Goal: Task Accomplishment & Management: Use online tool/utility

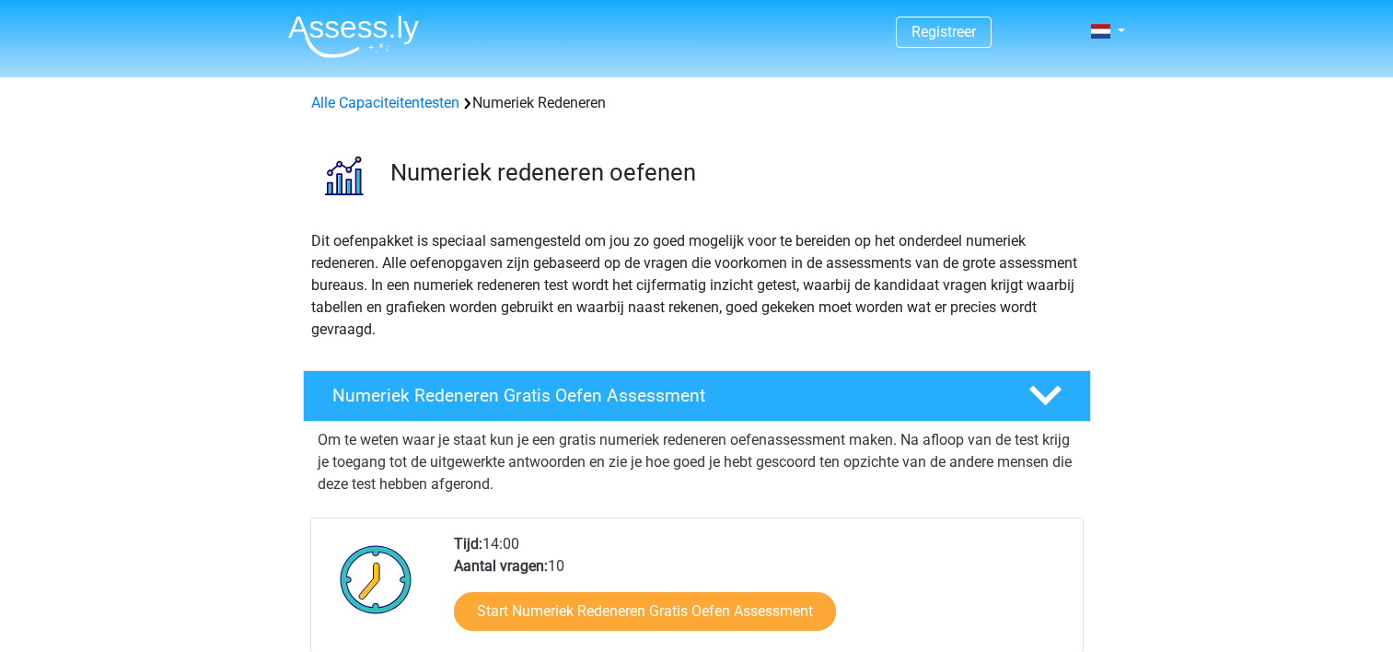
scroll to position [276, 0]
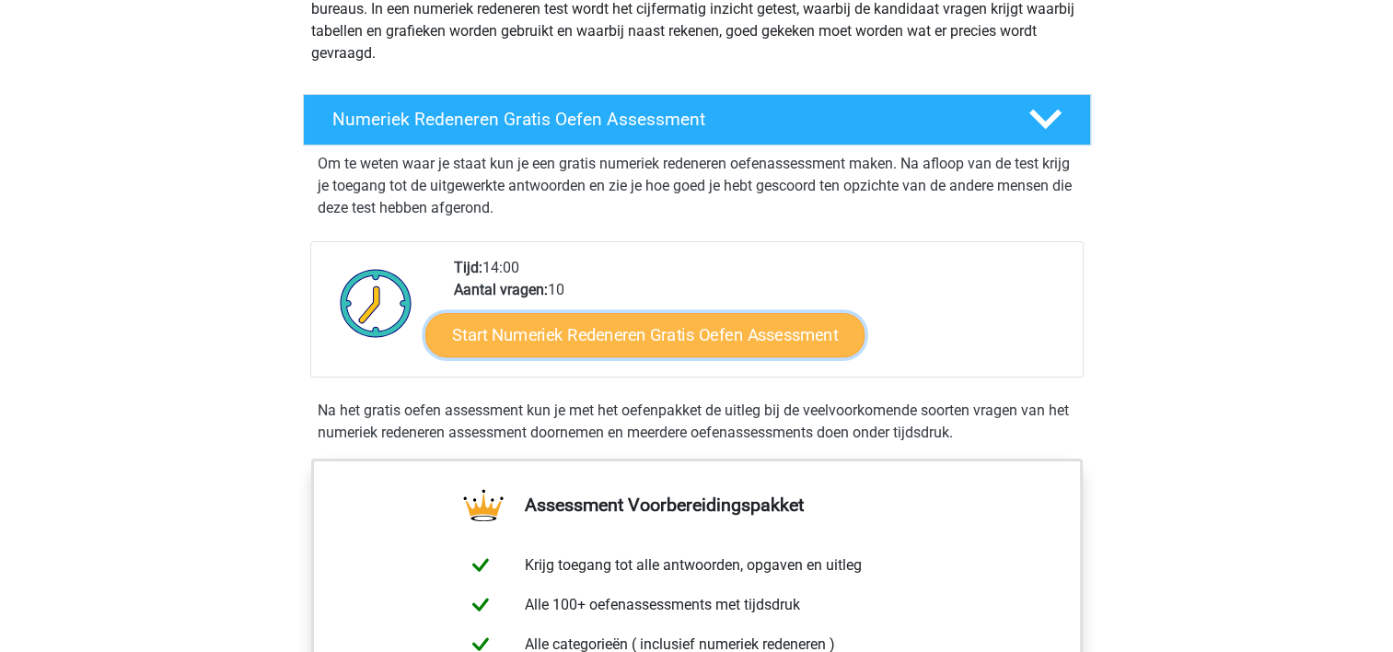
click at [538, 336] on link "Start Numeriek Redeneren Gratis Oefen Assessment" at bounding box center [644, 334] width 439 height 44
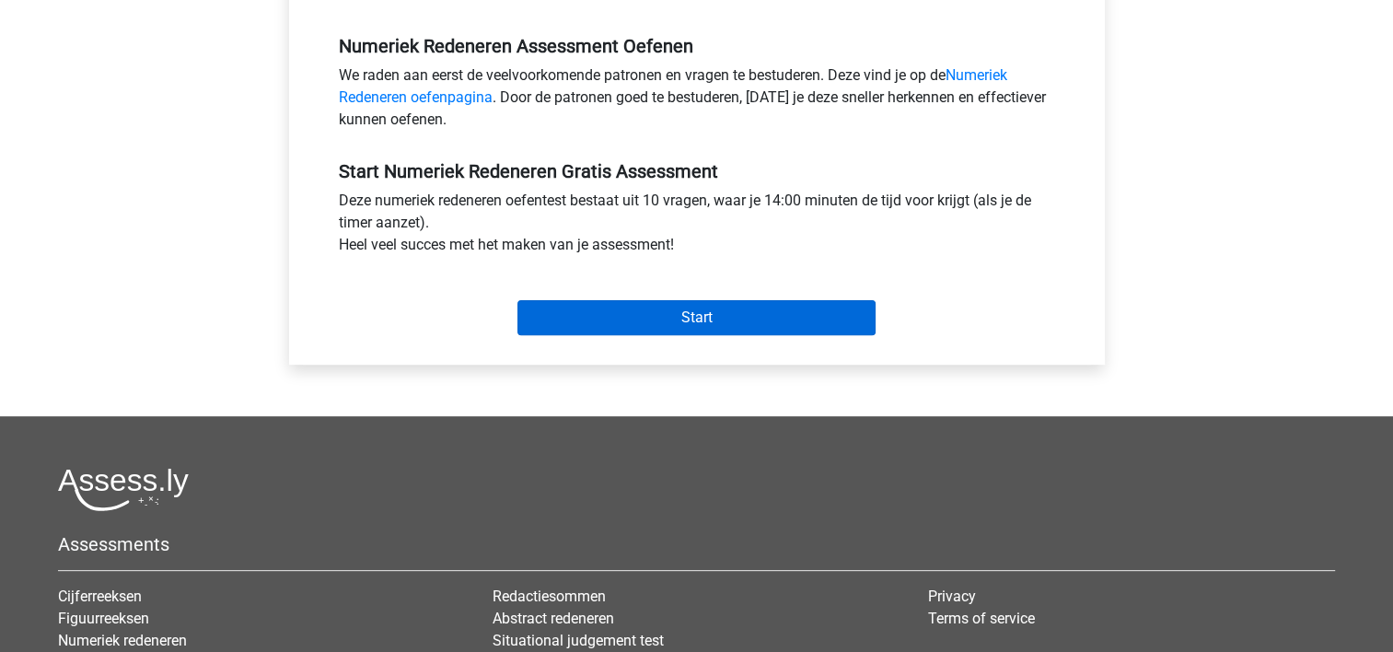
scroll to position [276, 0]
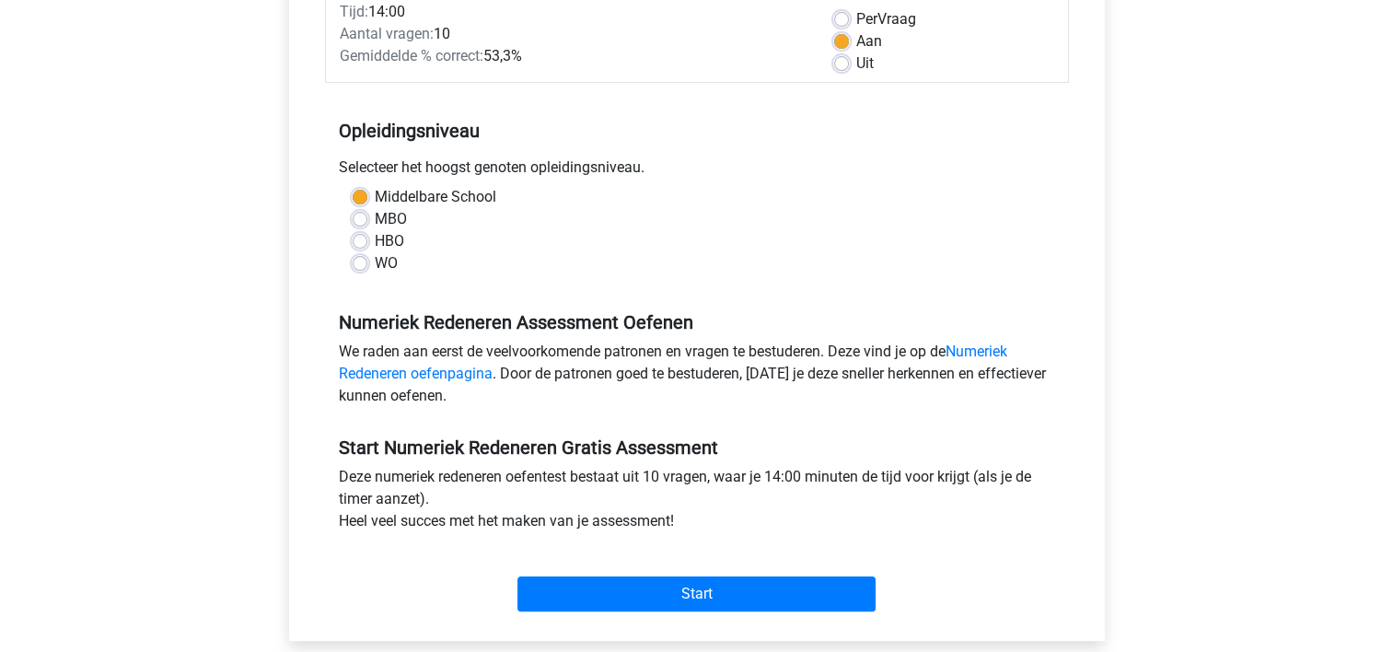
click at [669, 575] on div "Start" at bounding box center [697, 579] width 744 height 64
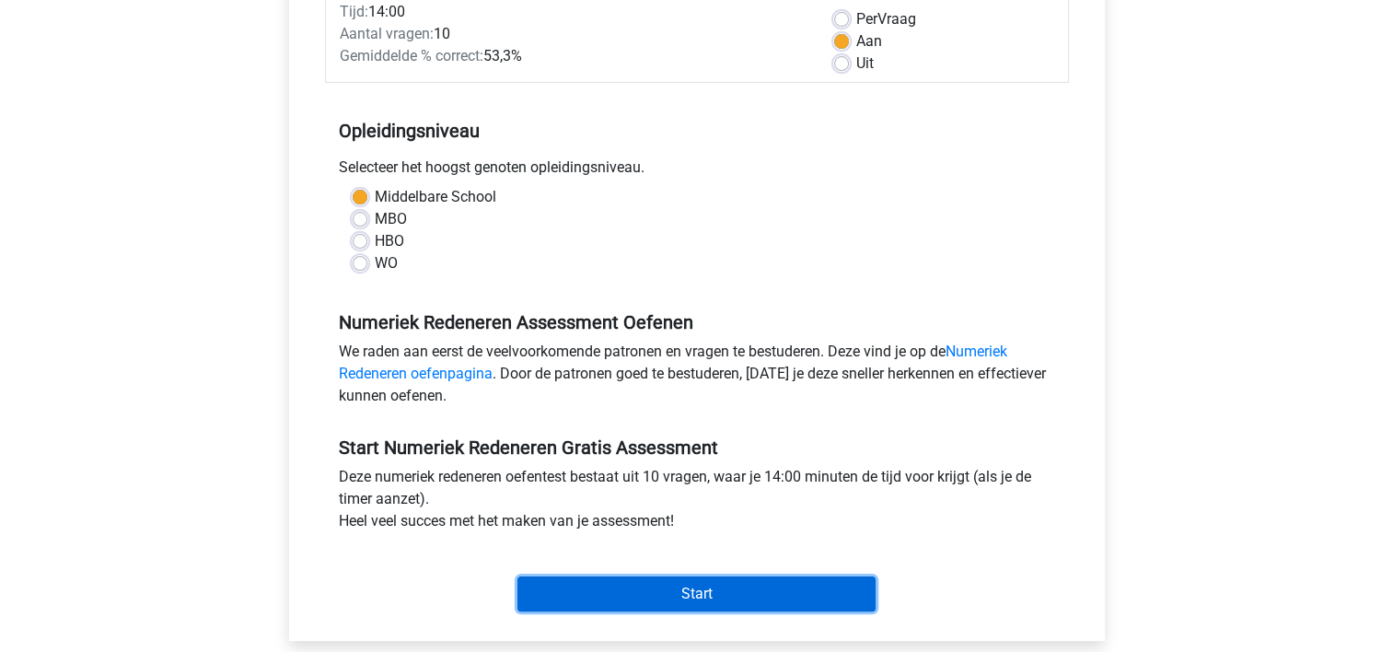
click at [676, 578] on input "Start" at bounding box center [696, 593] width 358 height 35
